Goal: Task Accomplishment & Management: Use online tool/utility

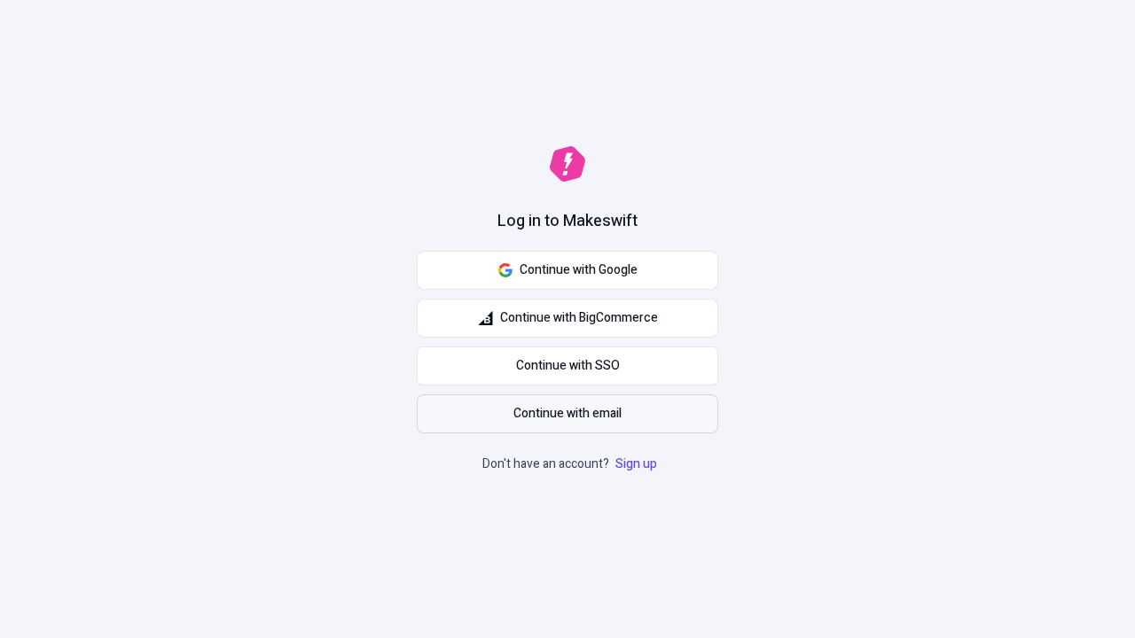
click at [567, 414] on span "Continue with email" at bounding box center [567, 414] width 108 height 20
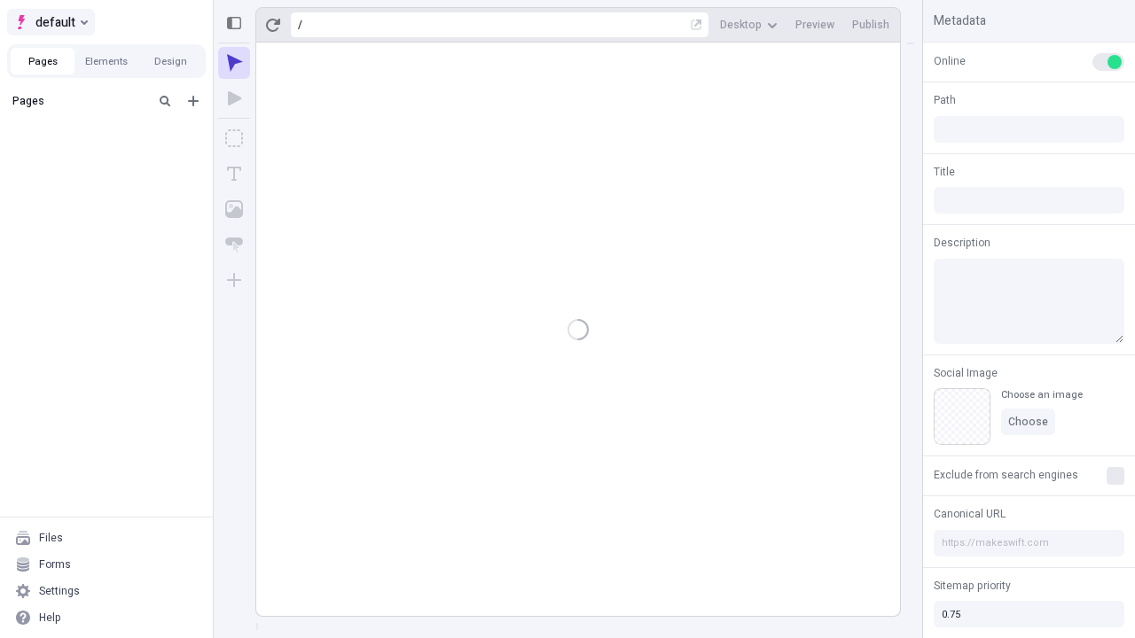
click at [50, 22] on span "default" at bounding box center [55, 22] width 40 height 21
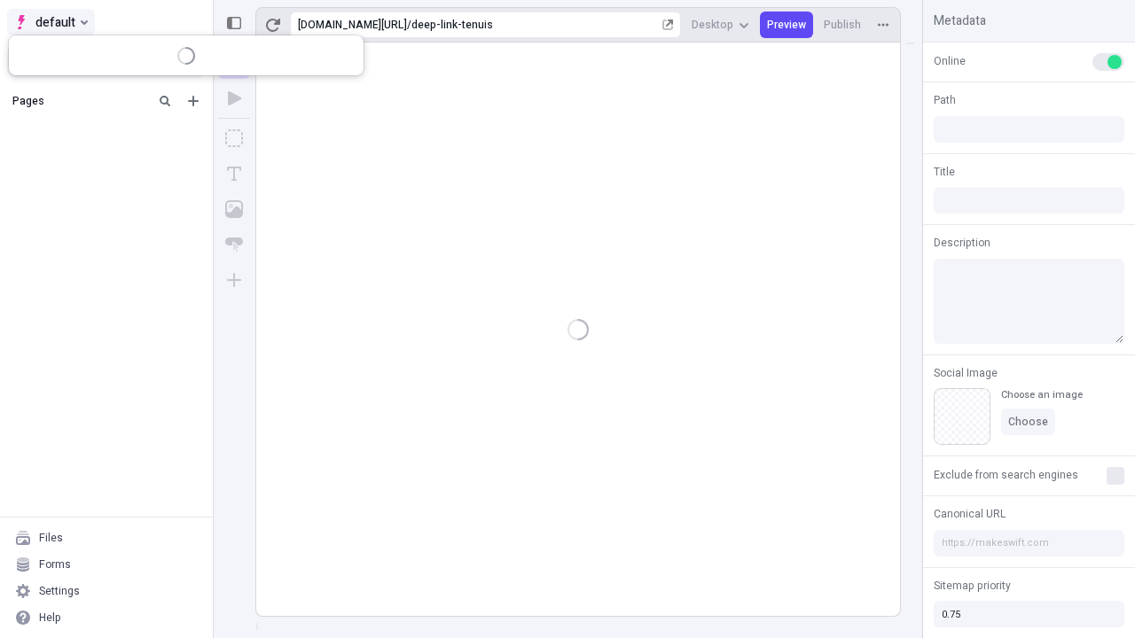
type input "/deep-link-tenuis"
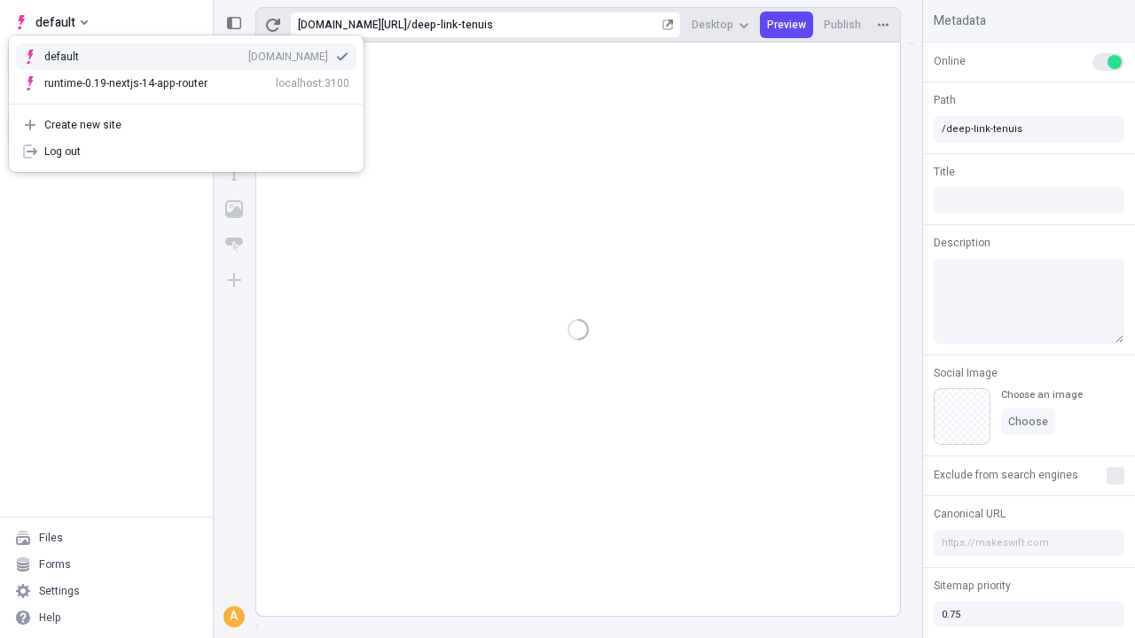
click at [248, 53] on div "[DOMAIN_NAME]" at bounding box center [288, 57] width 80 height 14
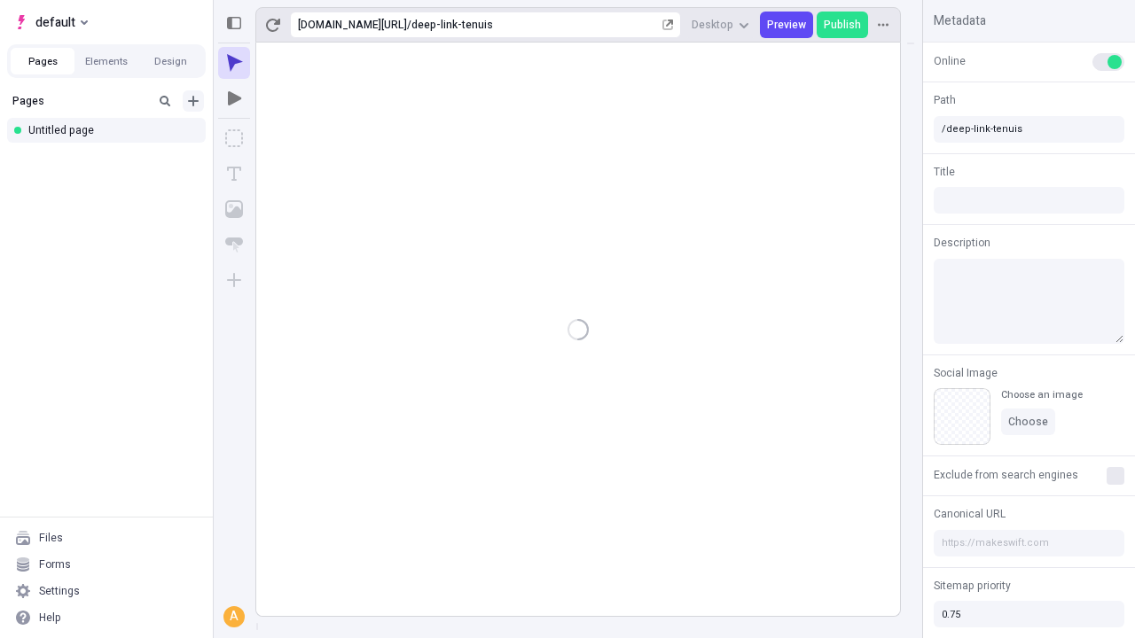
click at [193, 101] on icon "Add new" at bounding box center [193, 101] width 11 height 11
click at [112, 159] on div "Blank page" at bounding box center [112, 158] width 170 height 27
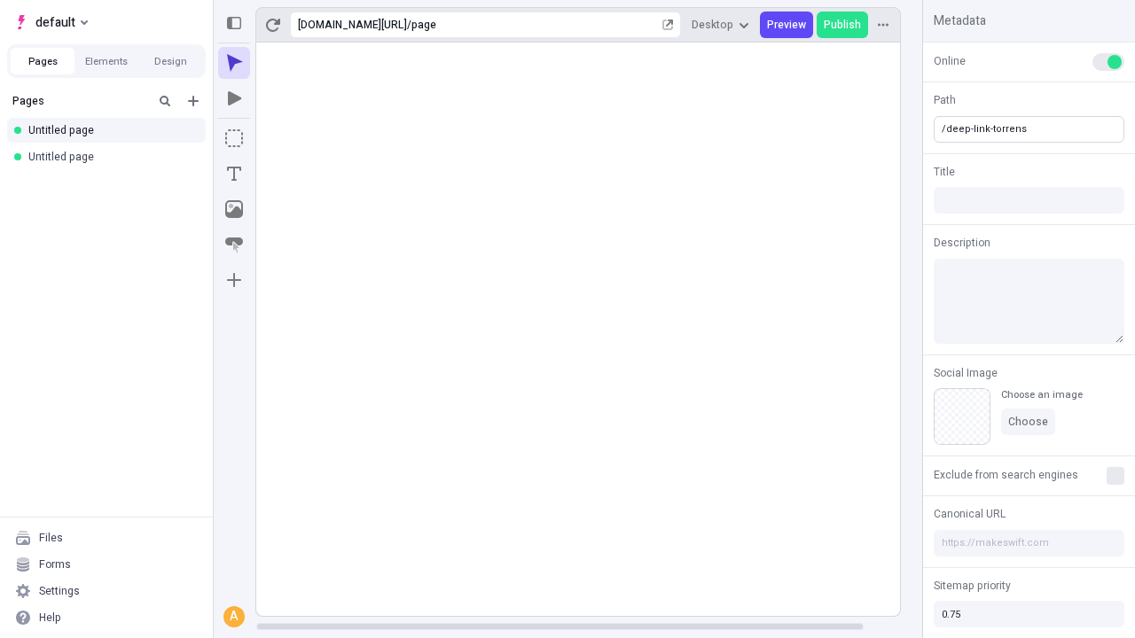
type input "/deep-link-torrens"
